Goal: Navigation & Orientation: Find specific page/section

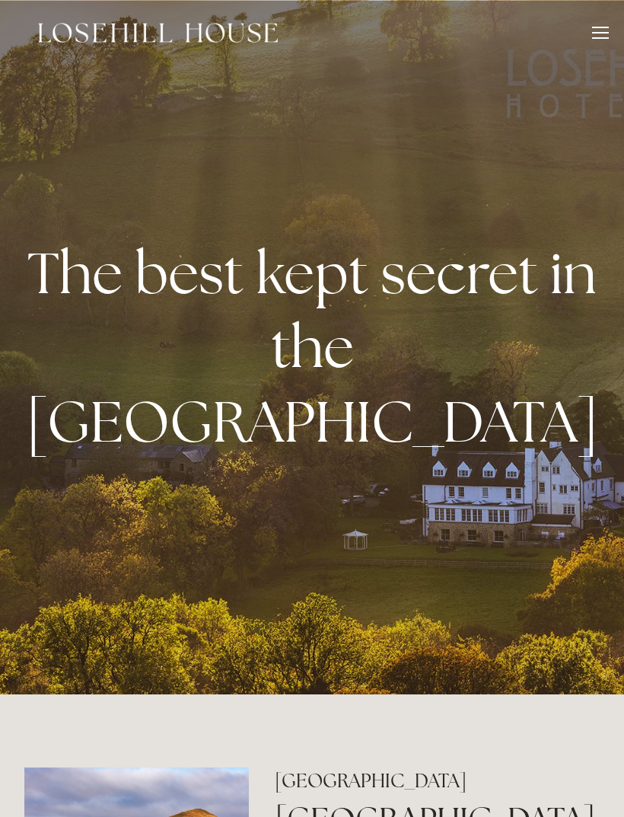
click at [597, 35] on div at bounding box center [600, 35] width 17 height 17
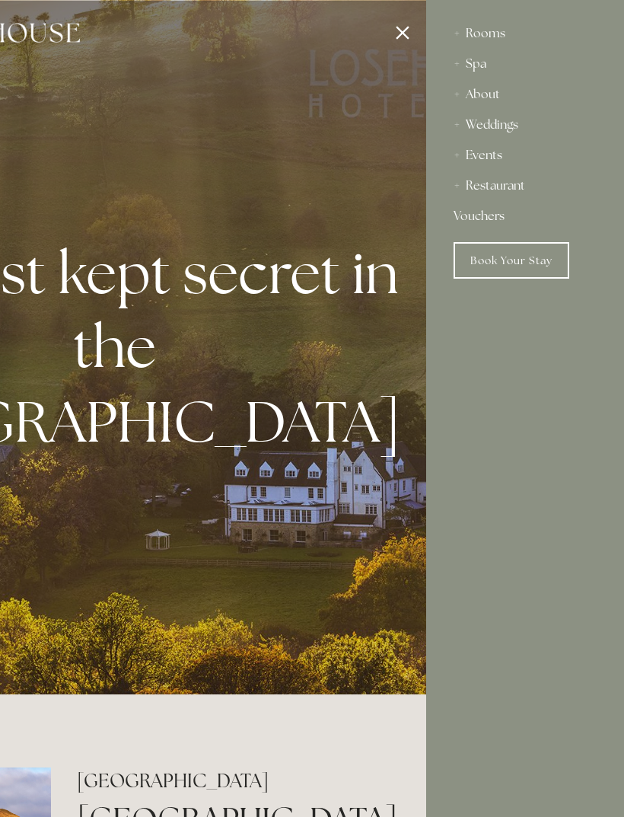
click at [461, 60] on div "Spa" at bounding box center [525, 64] width 143 height 30
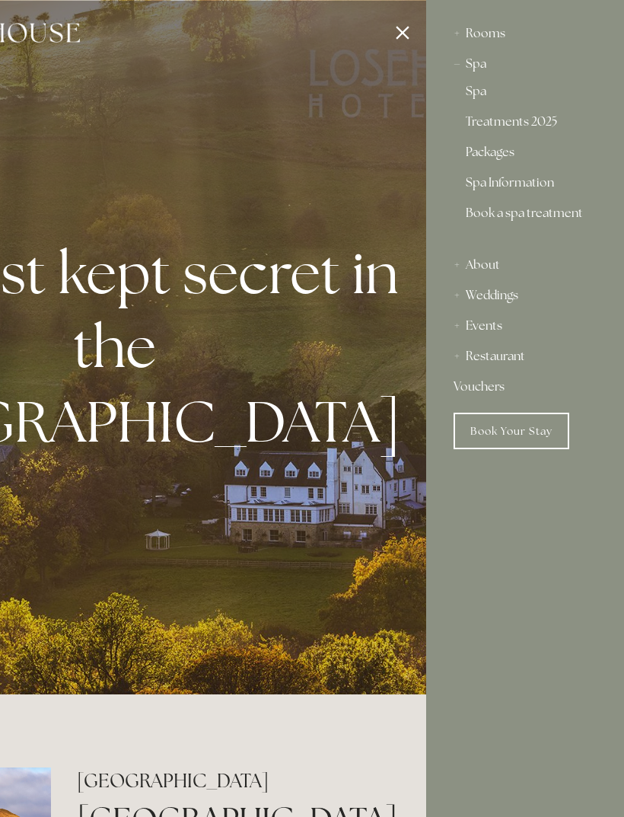
click at [503, 164] on link "Packages" at bounding box center [525, 155] width 119 height 18
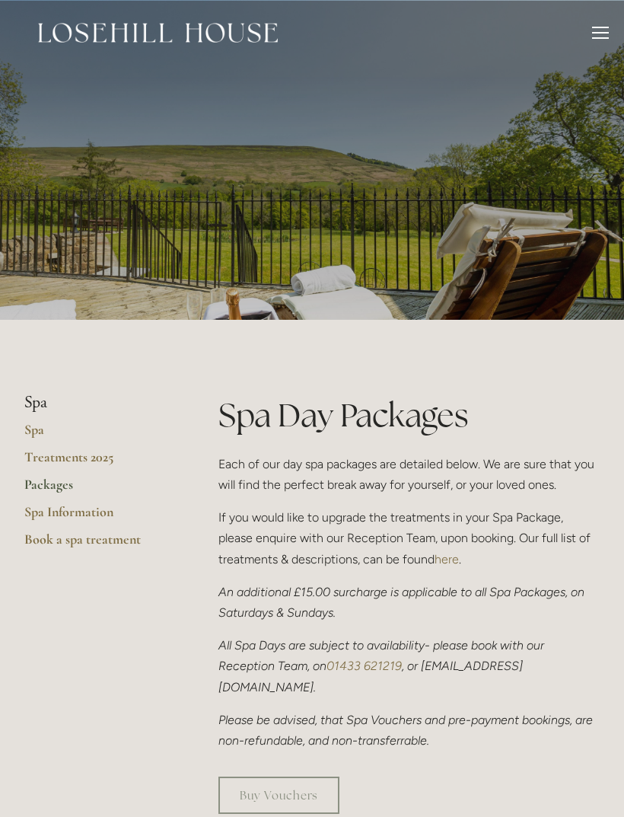
click at [103, 458] on link "Treatments 2025" at bounding box center [96, 461] width 145 height 27
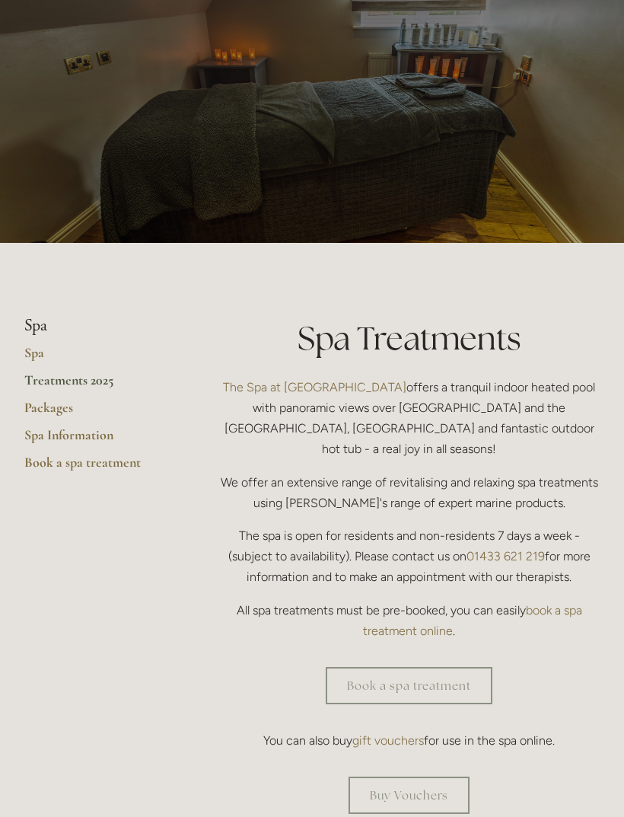
scroll to position [78, 0]
click at [56, 414] on link "Packages" at bounding box center [96, 411] width 145 height 27
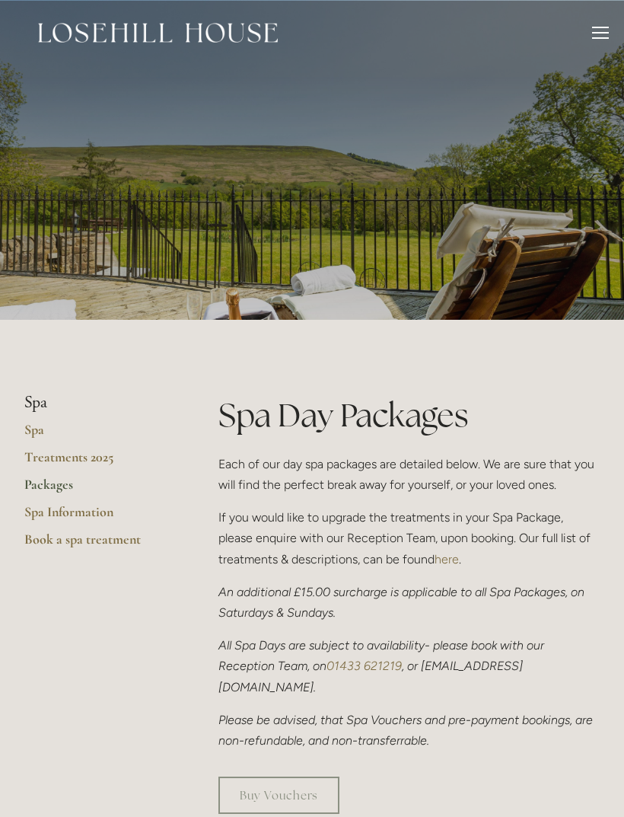
click at [585, 33] on div "Rooms Rooms Your Stay Book a stay Offers Spa About" at bounding box center [312, 32] width 594 height 65
click at [600, 43] on div at bounding box center [600, 35] width 17 height 17
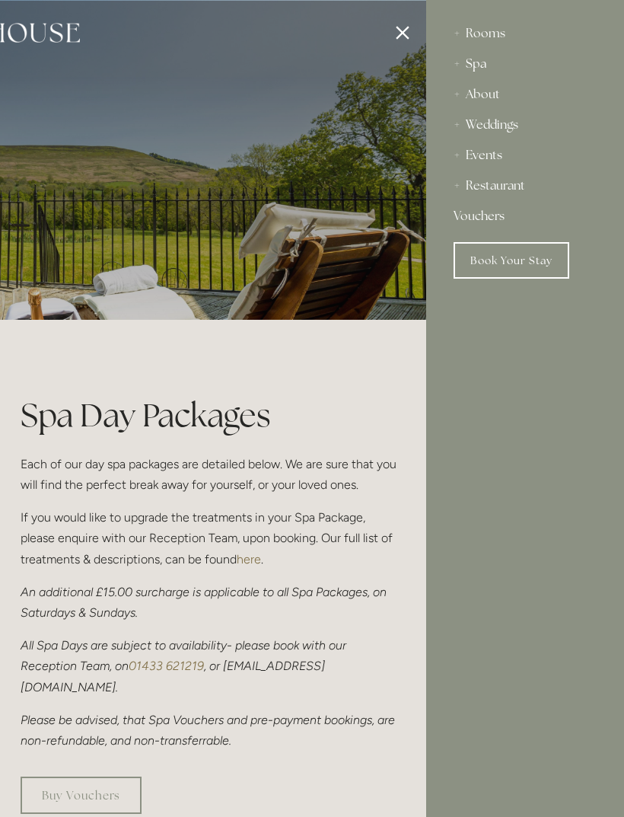
click at [533, 260] on link "Book Your Stay" at bounding box center [512, 260] width 116 height 37
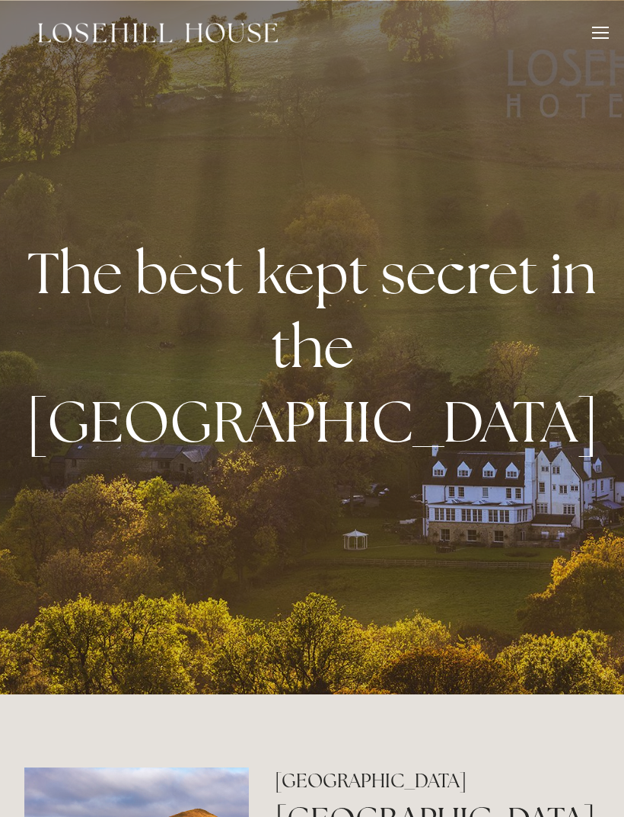
click at [587, 33] on div "Rooms Rooms Your Stay Book a stay Offers Spa About" at bounding box center [312, 32] width 594 height 65
click at [589, 35] on div "Rooms Rooms Your Stay Book a stay Offers Spa About" at bounding box center [312, 32] width 594 height 65
click at [585, 45] on div "Rooms Rooms Your Stay Book a stay Offers Spa About" at bounding box center [312, 32] width 594 height 65
click at [597, 32] on div at bounding box center [600, 33] width 17 height 2
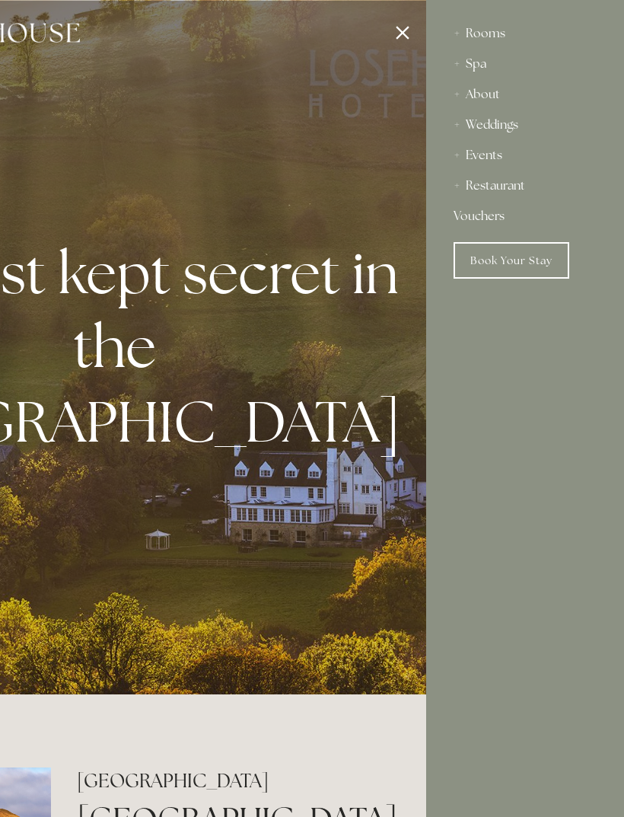
click at [406, 37] on div at bounding box center [114, 408] width 624 height 817
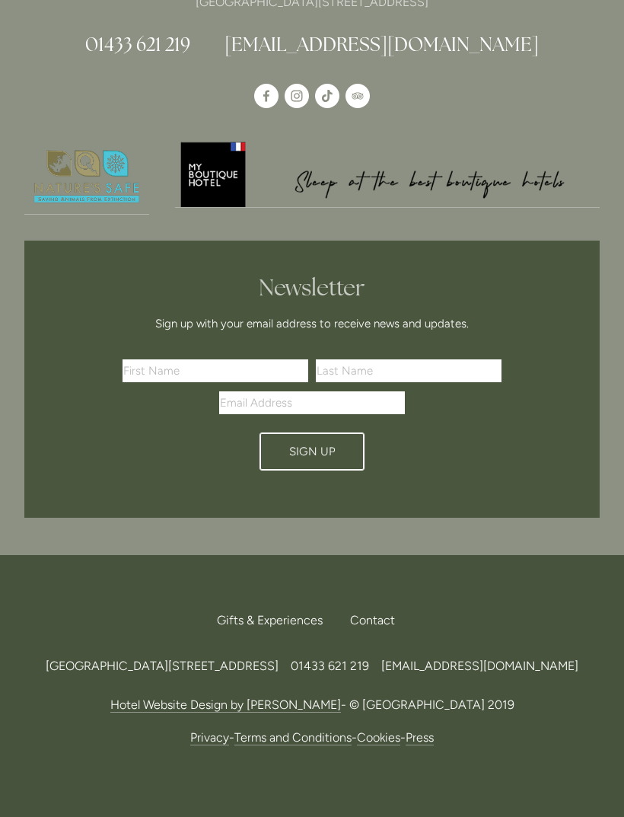
scroll to position [4303, 0]
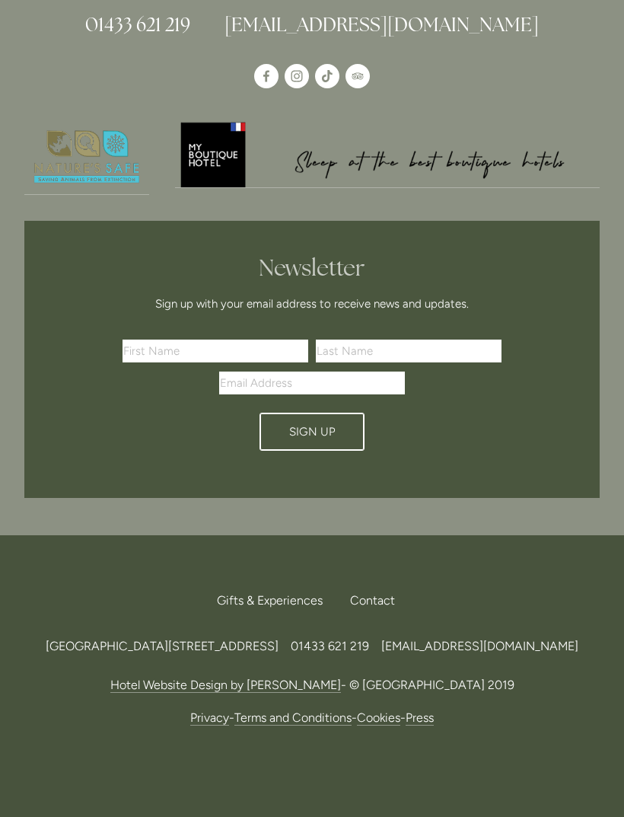
click at [380, 584] on div "Contact" at bounding box center [372, 600] width 69 height 33
click at [390, 584] on span "Call Us" at bounding box center [376, 584] width 37 height 0
click at [390, 584] on link "Find Us" at bounding box center [374, 584] width 77 height 0
